Goal: Task Accomplishment & Management: Use online tool/utility

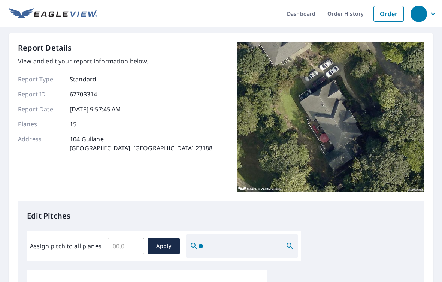
click at [127, 240] on input "Assign pitch to all planes" at bounding box center [126, 245] width 37 height 21
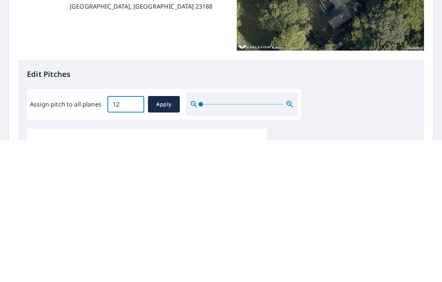
type input "12"
click at [166, 241] on span "Apply" at bounding box center [164, 245] width 20 height 9
type input "12"
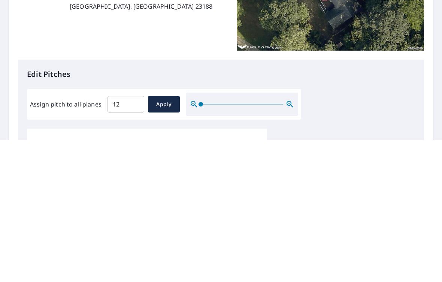
type input "12"
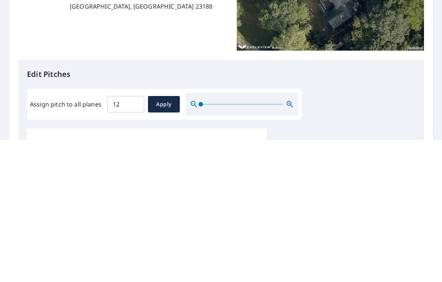
type input "12"
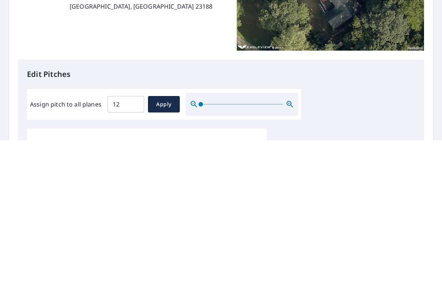
type input "12"
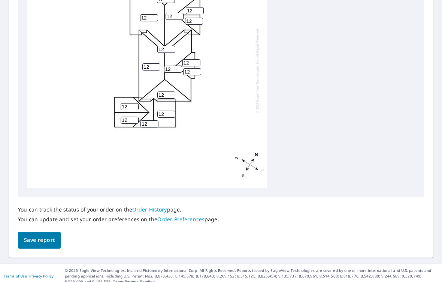
scroll to position [317, 0]
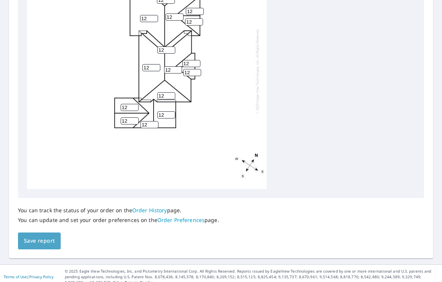
click at [52, 236] on span "Save report" at bounding box center [39, 240] width 31 height 9
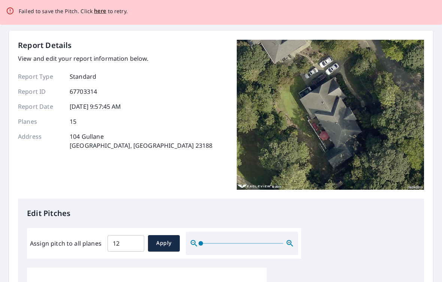
scroll to position [0, 0]
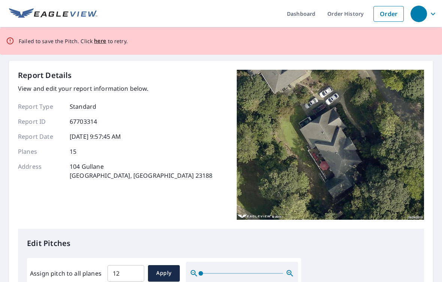
click at [99, 42] on span "here" at bounding box center [100, 40] width 12 height 9
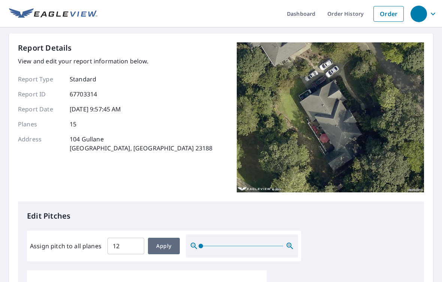
click at [167, 245] on span "Apply" at bounding box center [164, 245] width 20 height 9
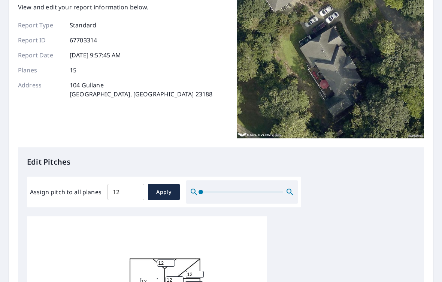
scroll to position [54, 0]
click at [160, 188] on span "Apply" at bounding box center [164, 192] width 20 height 9
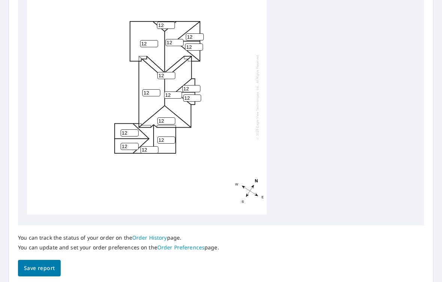
scroll to position [0, 0]
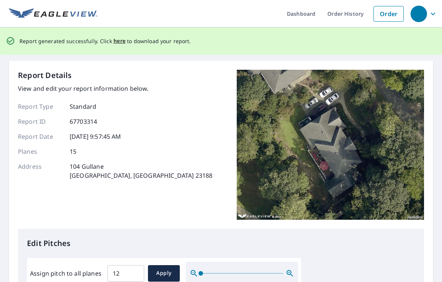
click at [118, 41] on span "here" at bounding box center [120, 40] width 12 height 9
